Goal: Task Accomplishment & Management: Manage account settings

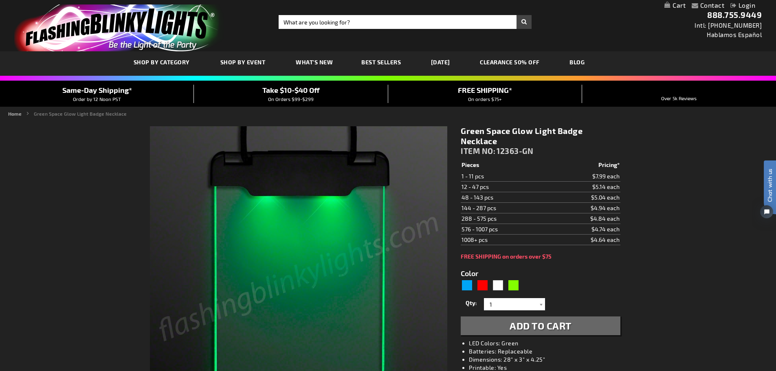
type input "5648"
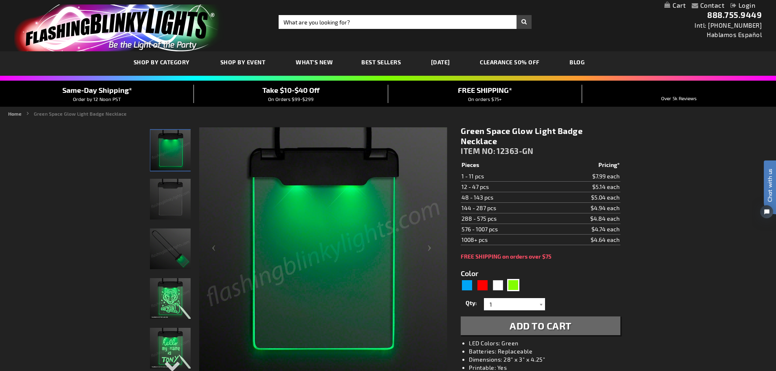
click at [744, 5] on link "Login" at bounding box center [742, 5] width 25 height 8
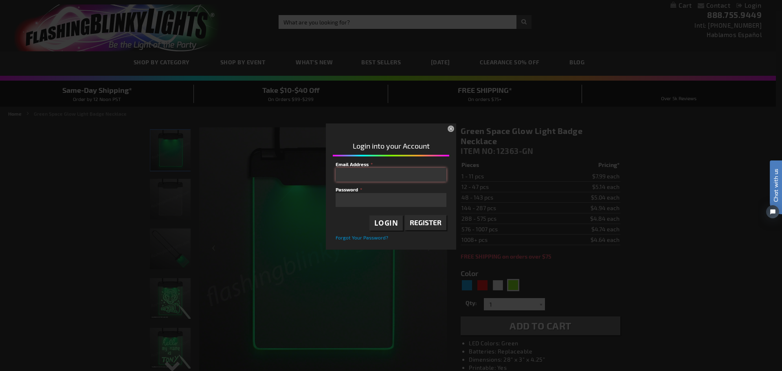
click at [382, 173] on input "Email Address" at bounding box center [391, 175] width 111 height 14
type input "[EMAIL_ADDRESS][DOMAIN_NAME]"
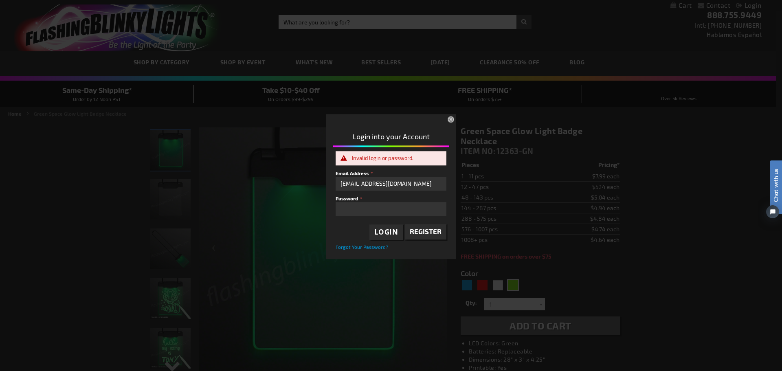
click at [418, 231] on span "Register" at bounding box center [426, 231] width 32 height 8
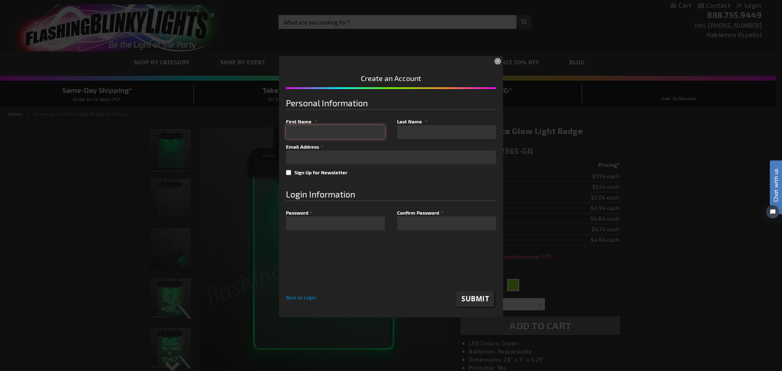
click at [348, 129] on input "First Name" at bounding box center [335, 132] width 99 height 14
type input "Dean"
type input "Guiberson"
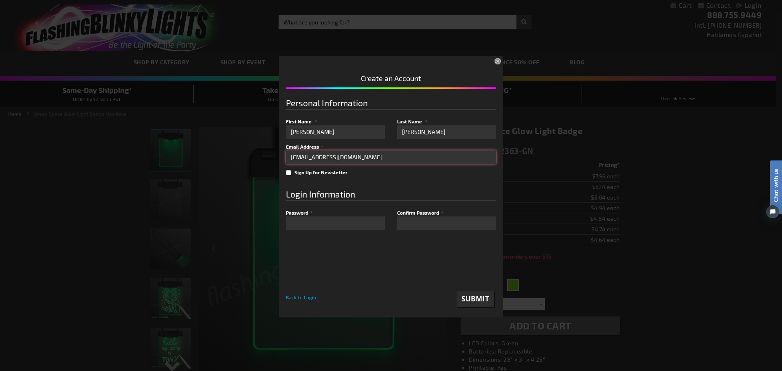
type input "[EMAIL_ADDRESS][DOMAIN_NAME]"
click at [468, 296] on span "Submit" at bounding box center [475, 298] width 28 height 9
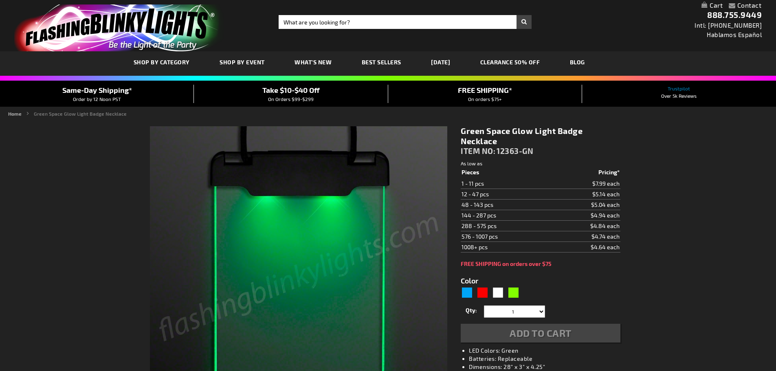
type input "5648"
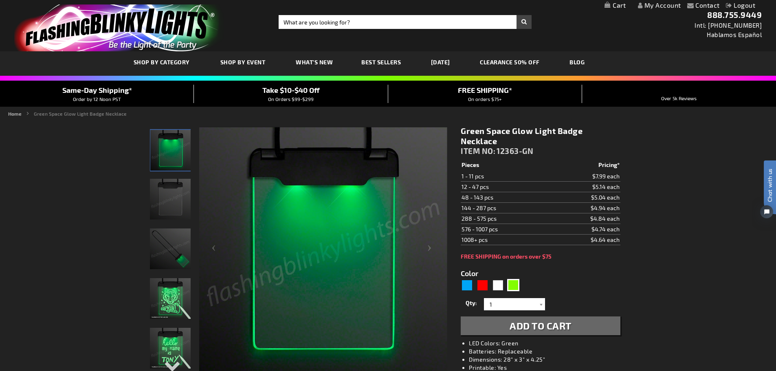
click at [665, 7] on link "My Account" at bounding box center [659, 5] width 43 height 8
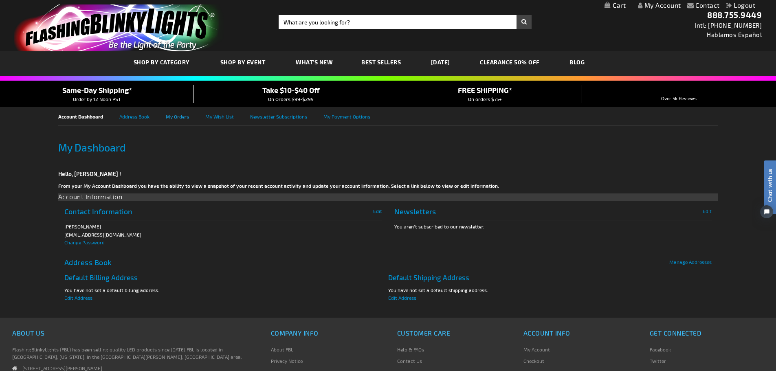
click at [182, 117] on link "My Orders" at bounding box center [185, 116] width 39 height 18
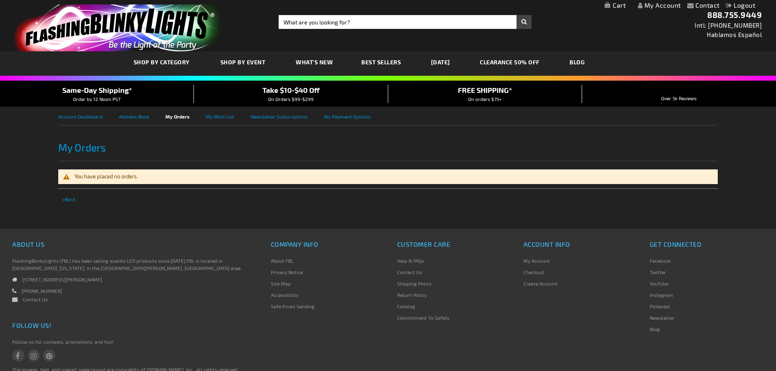
click at [169, 178] on div "You have placed no orders." at bounding box center [387, 176] width 659 height 15
click at [94, 116] on link "Account Dashboard" at bounding box center [88, 116] width 61 height 18
